Goal: Information Seeking & Learning: Learn about a topic

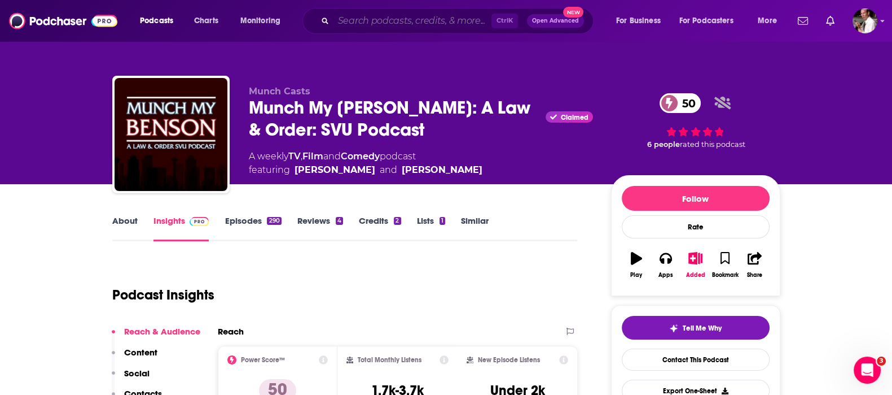
click at [350, 14] on input "Search podcasts, credits, & more..." at bounding box center [413, 21] width 158 height 18
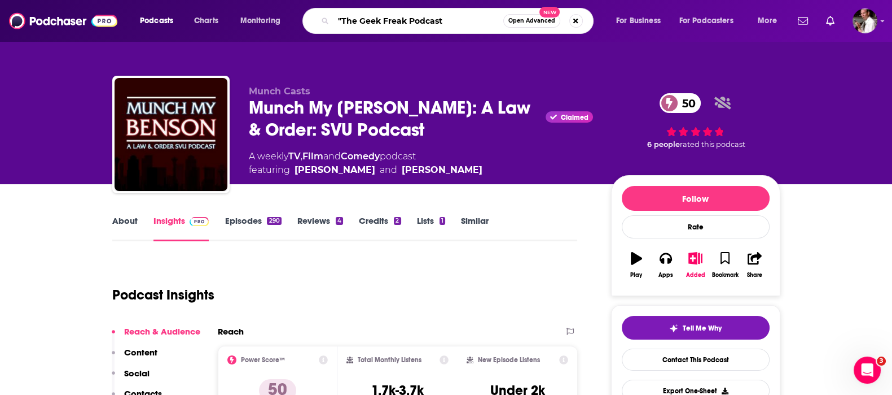
type input ""The Geek Freak Podcast""
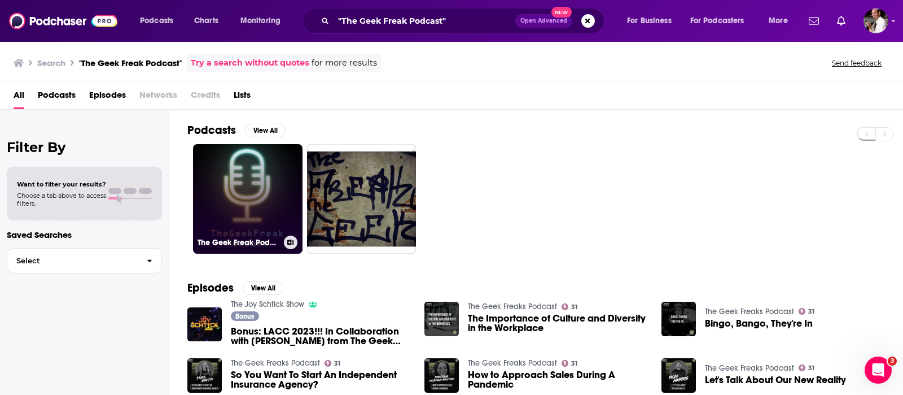
click at [242, 234] on link "The Geek Freak Podcast" at bounding box center [247, 198] width 109 height 109
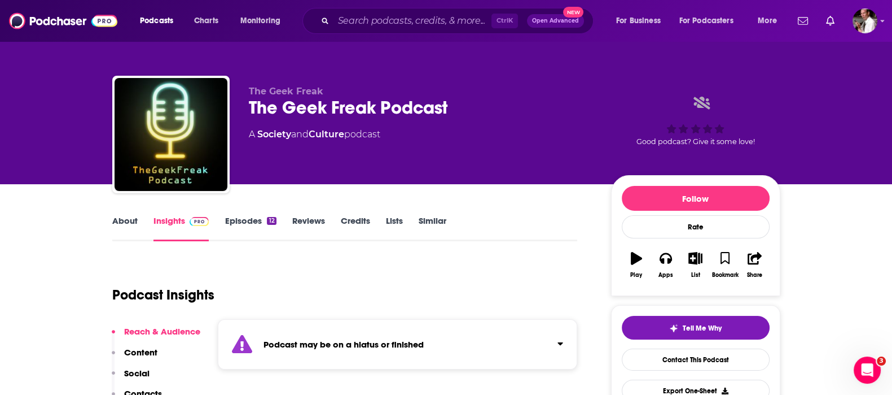
click at [373, 27] on div "Ctrl K Open Advanced New" at bounding box center [448, 21] width 291 height 26
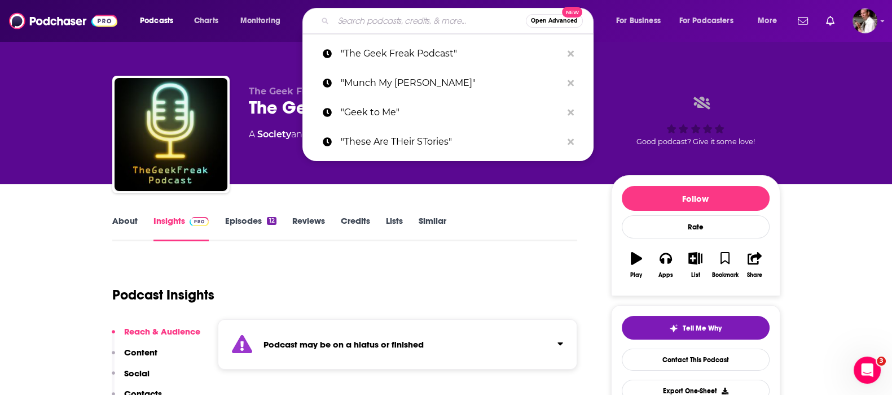
click at [375, 23] on input "Search podcasts, credits, & more..." at bounding box center [430, 21] width 192 height 18
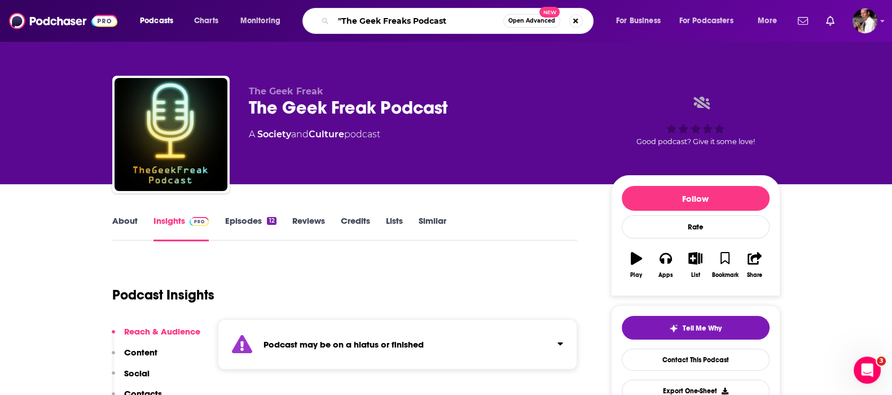
type input ""The Geek Freaks Podcast""
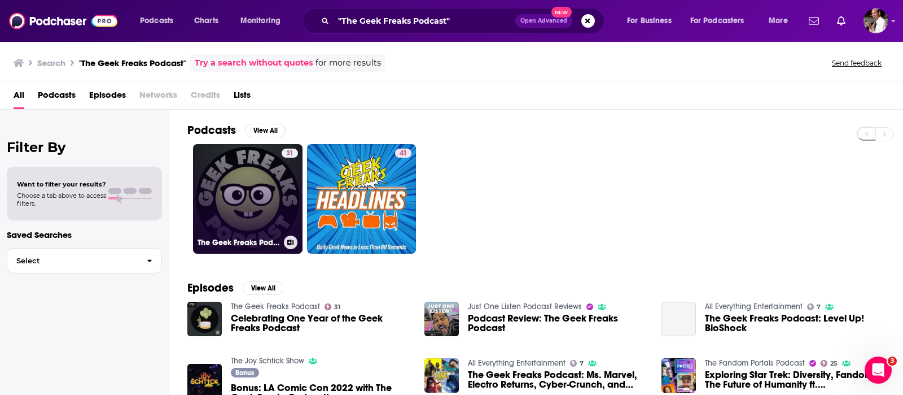
click at [249, 182] on link "31 The Geek Freaks Podcast" at bounding box center [247, 198] width 109 height 109
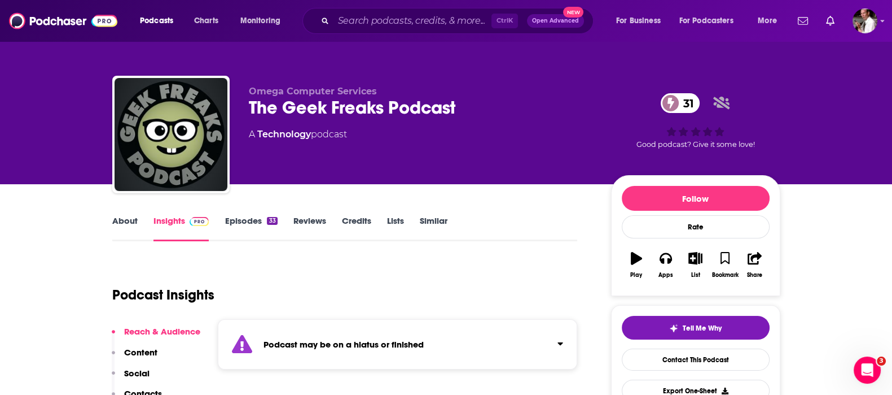
click at [250, 218] on link "Episodes 33" at bounding box center [251, 228] width 52 height 26
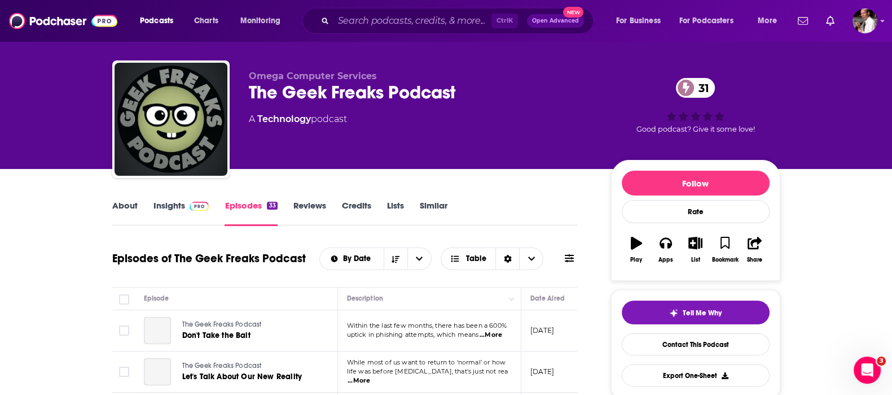
scroll to position [248, 0]
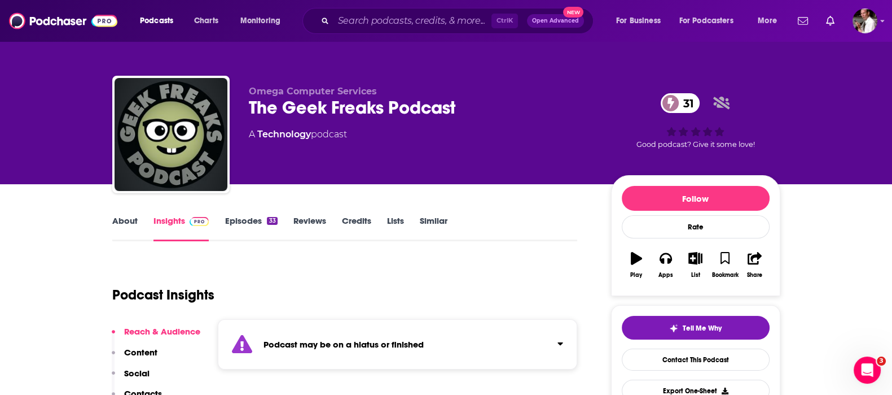
click at [247, 219] on link "Episodes 33" at bounding box center [251, 228] width 52 height 26
